Goal: Task Accomplishment & Management: Use online tool/utility

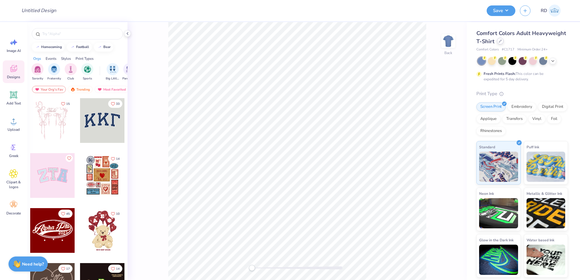
click at [499, 41] on icon at bounding box center [500, 41] width 3 height 3
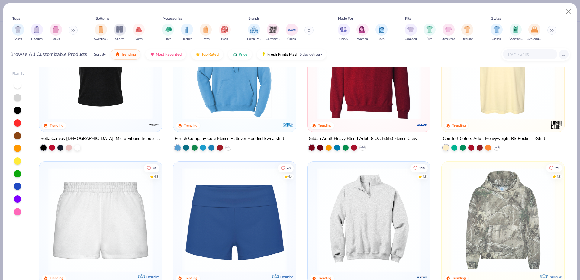
scroll to position [678, 0]
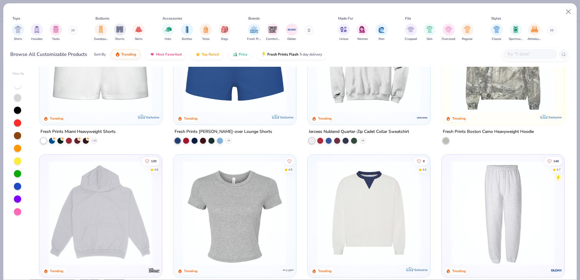
click at [253, 193] on img at bounding box center [235, 213] width 111 height 105
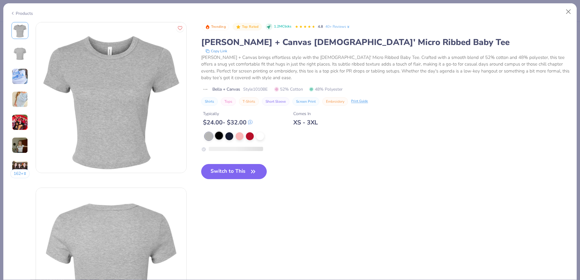
click at [223, 134] on div at bounding box center [219, 136] width 8 height 8
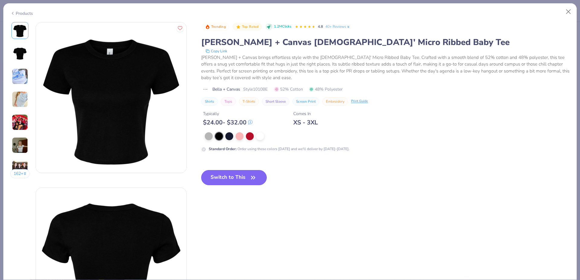
click at [248, 179] on button "Switch to This" at bounding box center [234, 177] width 66 height 15
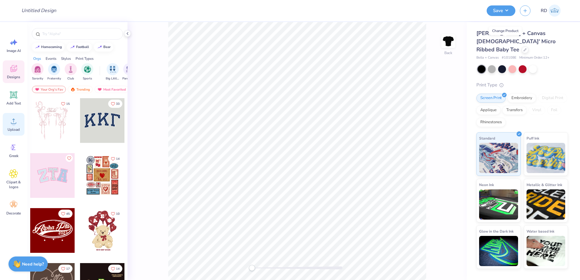
click at [11, 126] on div "Upload" at bounding box center [14, 124] width 22 height 23
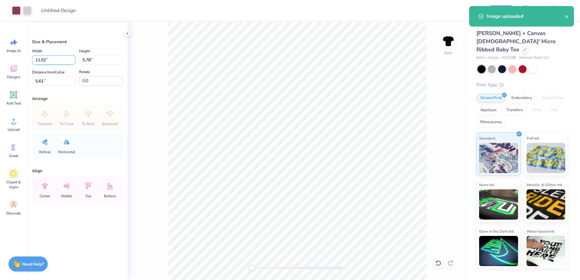
click at [51, 61] on input "11.02" at bounding box center [54, 59] width 44 height 9
type input "10.00"
type input "5.24"
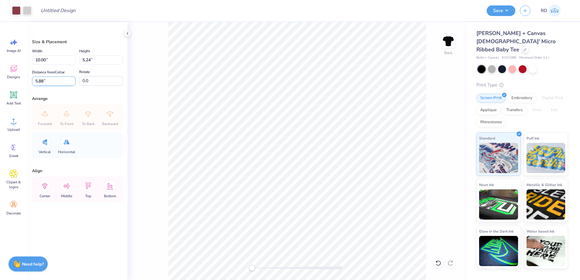
click at [53, 77] on input "5.88" at bounding box center [54, 80] width 44 height 9
type input "3"
click at [47, 187] on icon at bounding box center [45, 186] width 12 height 12
click at [11, 95] on icon at bounding box center [13, 94] width 9 height 9
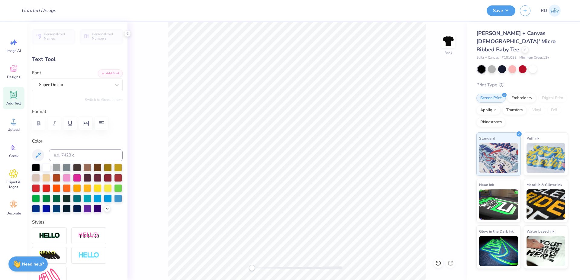
type textarea "PHI MU"
type input "6.18"
type input "9.78"
click at [104, 69] on div "Personalized Names Personalized Numbers Text Tool Add Font Font Super Dream Swi…" at bounding box center [77, 151] width 100 height 258
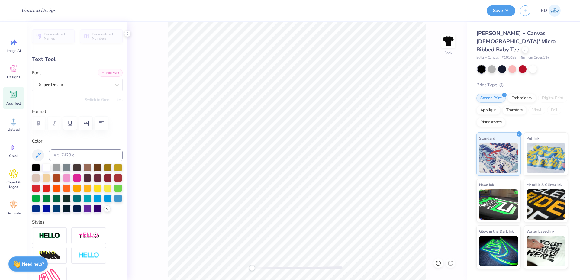
click at [104, 73] on button "Add Font" at bounding box center [110, 73] width 25 height 8
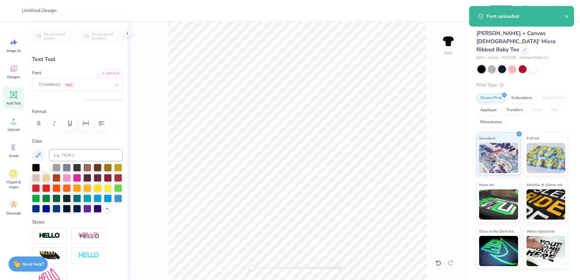
drag, startPoint x: 261, startPoint y: 266, endPoint x: 265, endPoint y: 268, distance: 3.8
click at [266, 267] on div at bounding box center [297, 268] width 91 height 3
click at [106, 73] on button "Add Font" at bounding box center [110, 73] width 25 height 8
type input "2.18"
type input "0.36"
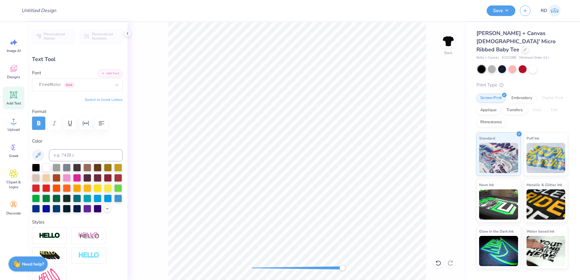
click at [350, 265] on div "Back" at bounding box center [298, 151] width 340 height 258
type input "7.00"
type input "2.09"
type input "0.35"
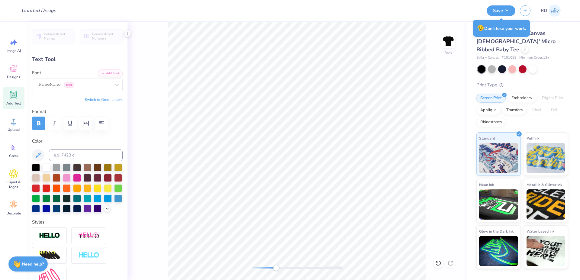
drag, startPoint x: 320, startPoint y: 268, endPoint x: 290, endPoint y: 266, distance: 30.3
click at [290, 267] on div at bounding box center [297, 268] width 91 height 3
click at [241, 165] on li "Duplicate" at bounding box center [241, 167] width 47 height 12
type input "7.73"
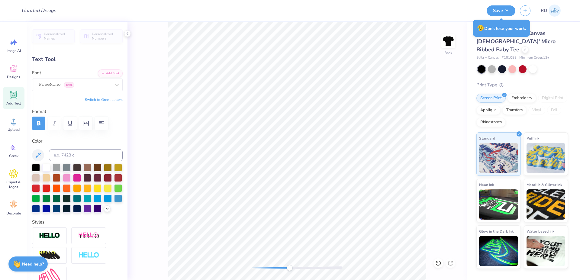
type textarea "FALL 2025"
type input "3.11"
type input "0.38"
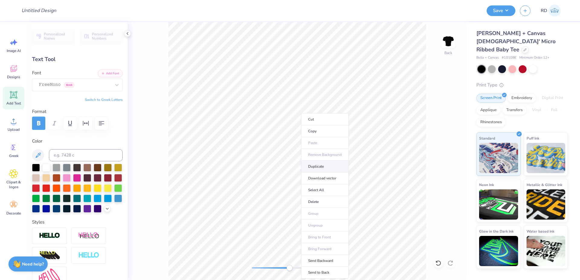
click at [315, 164] on li "Duplicate" at bounding box center [324, 167] width 47 height 12
type input "7.70"
type textarea "."
type input "0.09"
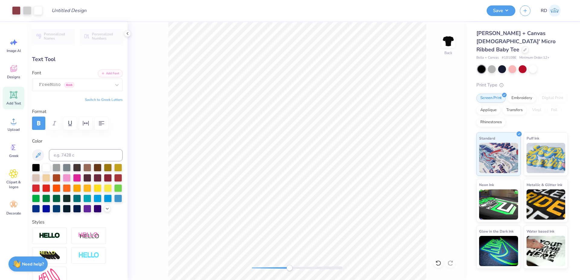
type input "0.08"
type input "7.85"
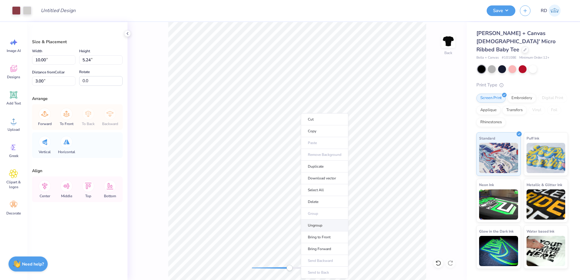
click at [325, 226] on li "Ungroup" at bounding box center [324, 226] width 47 height 12
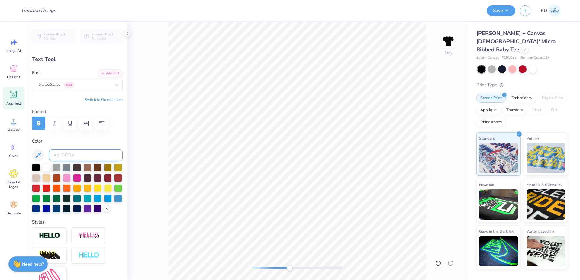
click at [83, 154] on input at bounding box center [86, 155] width 74 height 12
type input "cool gray 2"
type input "2.09"
type input "0.35"
type input "6.73"
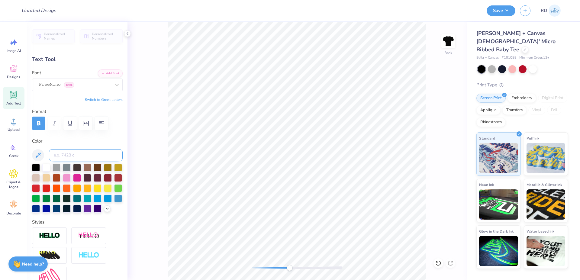
click at [78, 152] on input at bounding box center [86, 155] width 74 height 12
type input "cool gray 2"
type input "0.09"
type input "0.08"
type input "6.85"
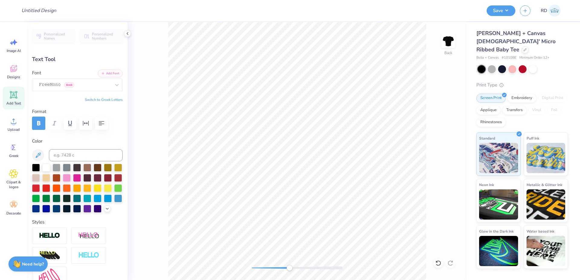
type input "0.13"
type input "0.11"
click at [87, 157] on input at bounding box center [86, 155] width 74 height 12
type input "cool gray 2"
drag, startPoint x: 274, startPoint y: 268, endPoint x: 264, endPoint y: 268, distance: 9.7
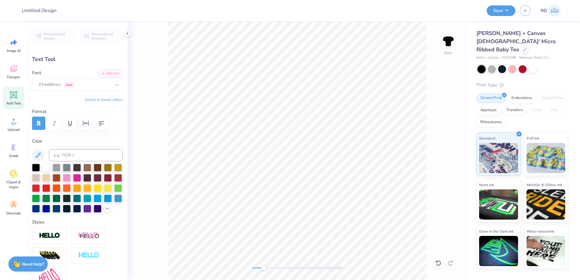
click at [264, 268] on div at bounding box center [297, 268] width 91 height 3
click at [248, 270] on div "Back" at bounding box center [298, 151] width 340 height 258
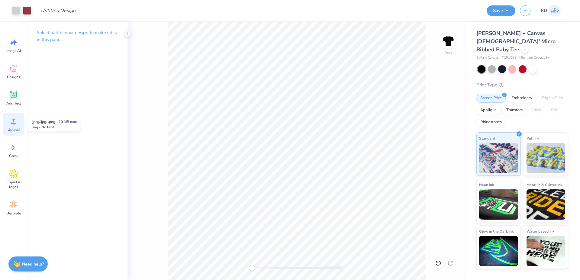
click at [17, 125] on icon at bounding box center [13, 121] width 9 height 9
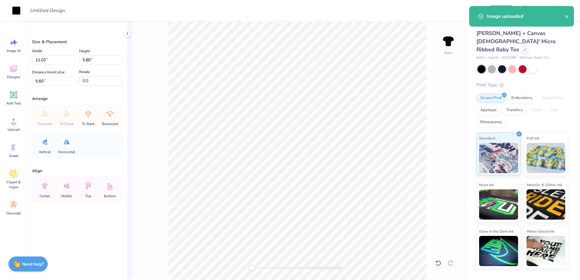
click at [43, 54] on div "Width 11.02 11.02 "" at bounding box center [54, 55] width 44 height 17
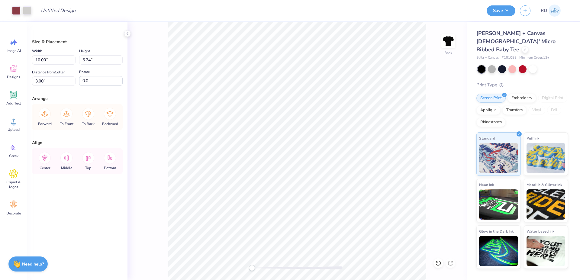
type input "11.02"
type input "5.80"
type input "5.60"
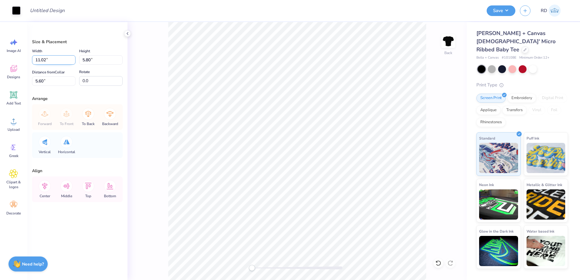
click at [51, 62] on input "11.02" at bounding box center [54, 59] width 44 height 9
type input "10.00"
type input "5.26"
click at [63, 78] on input "5.87" at bounding box center [54, 80] width 44 height 9
type input "3"
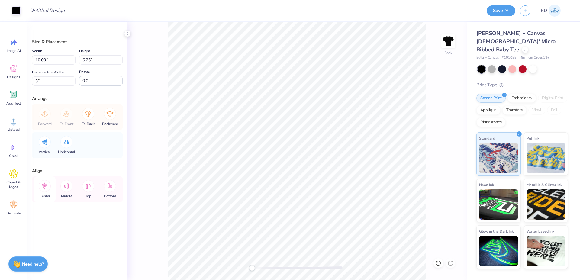
click at [47, 185] on icon at bounding box center [44, 186] width 5 height 7
click at [248, 272] on div "Back" at bounding box center [298, 151] width 340 height 258
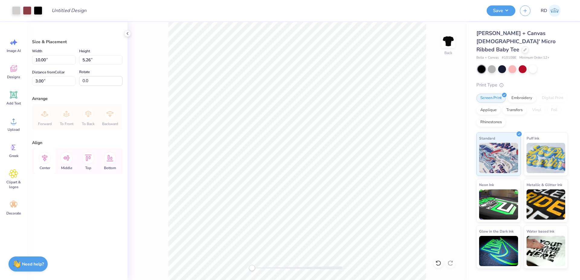
click at [46, 158] on icon at bounding box center [44, 158] width 5 height 7
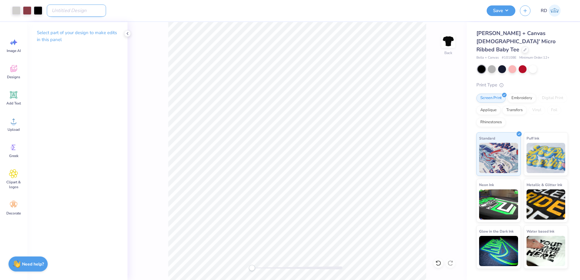
click at [83, 7] on input "Design Title" at bounding box center [76, 11] width 59 height 12
paste input "FPS240567"
type input "FPS240567"
click at [506, 10] on button "Save" at bounding box center [501, 10] width 29 height 11
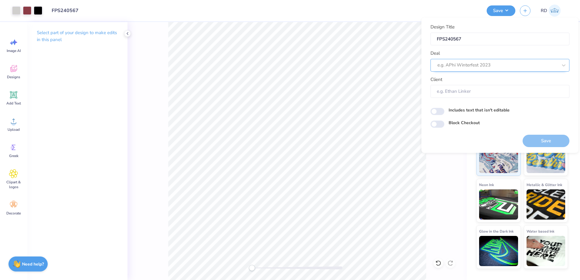
click at [472, 62] on div at bounding box center [498, 65] width 120 height 8
click at [477, 80] on div "Design Tool Gallery" at bounding box center [500, 81] width 134 height 10
type input "gallery"
type input "Design Tool Gallery User"
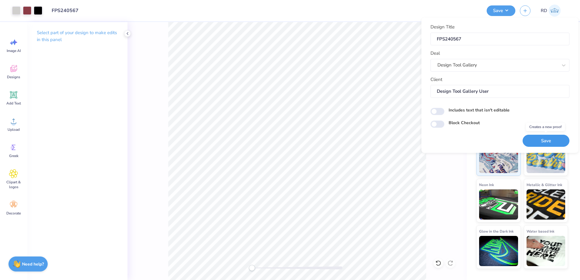
click at [539, 144] on button "Save" at bounding box center [546, 141] width 47 height 12
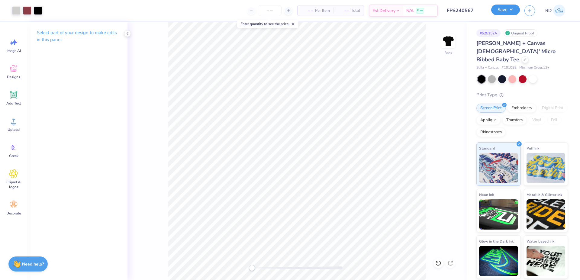
click at [507, 11] on button "Save" at bounding box center [506, 10] width 29 height 11
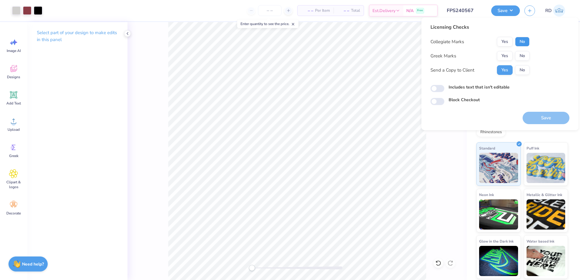
click at [523, 42] on button "No" at bounding box center [522, 42] width 15 height 10
click at [500, 57] on button "Yes" at bounding box center [505, 56] width 16 height 10
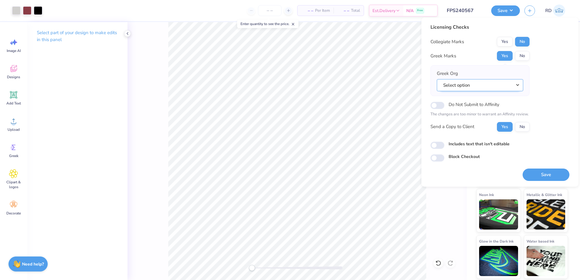
drag, startPoint x: 510, startPoint y: 81, endPoint x: 522, endPoint y: 91, distance: 15.7
click at [510, 81] on button "Select option" at bounding box center [480, 85] width 86 height 12
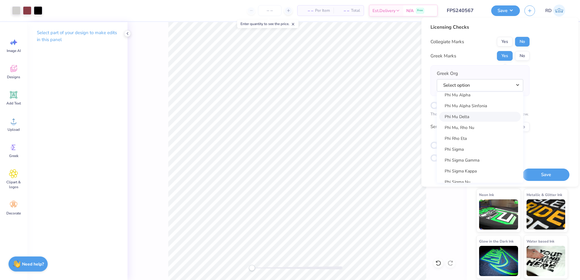
scroll to position [3255, 0]
click at [464, 119] on link "Phi Mu" at bounding box center [481, 120] width 82 height 10
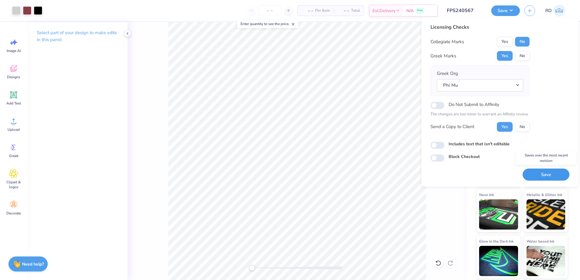
click at [537, 176] on button "Save" at bounding box center [546, 175] width 47 height 12
